Goal: Check status

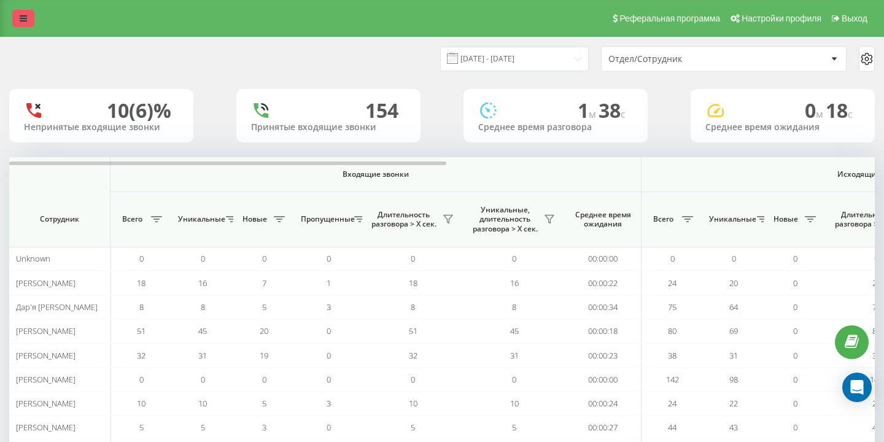
click at [26, 14] on link at bounding box center [23, 18] width 22 height 17
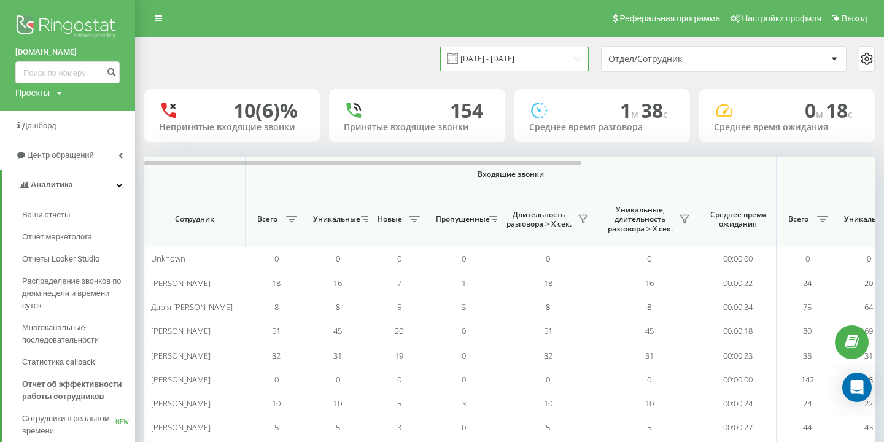
click at [537, 58] on input "[DATE] - [DATE]" at bounding box center [514, 59] width 149 height 24
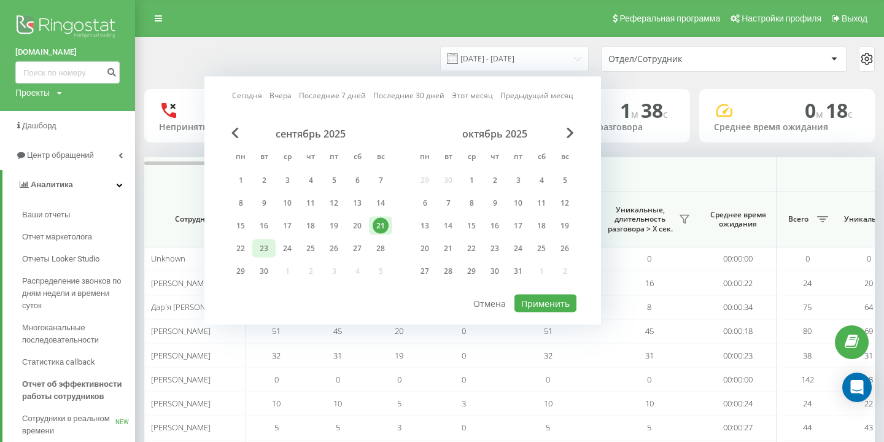
click at [269, 247] on div "23" at bounding box center [264, 249] width 16 height 16
click at [564, 298] on button "Применить" at bounding box center [546, 304] width 62 height 18
type input "[DATE] - [DATE]"
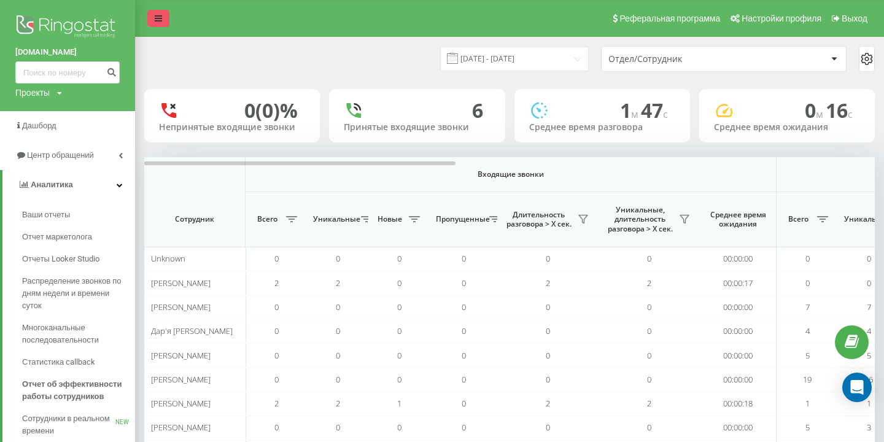
click at [161, 21] on icon at bounding box center [158, 18] width 7 height 9
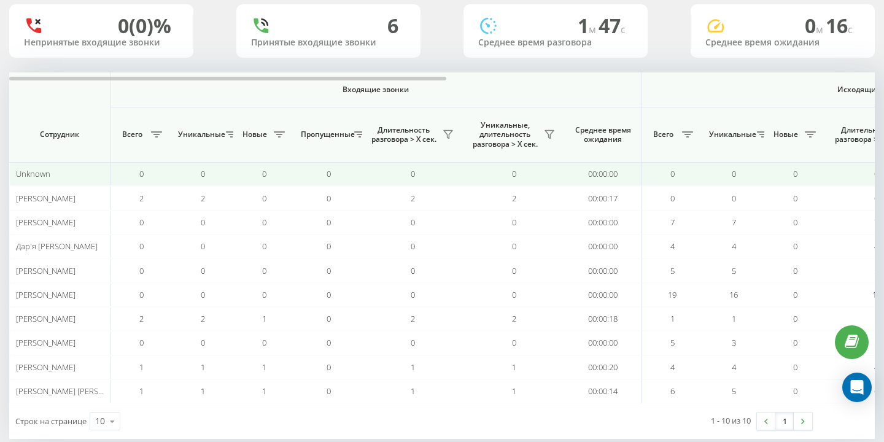
scroll to position [87, 0]
